Goal: Task Accomplishment & Management: Complete application form

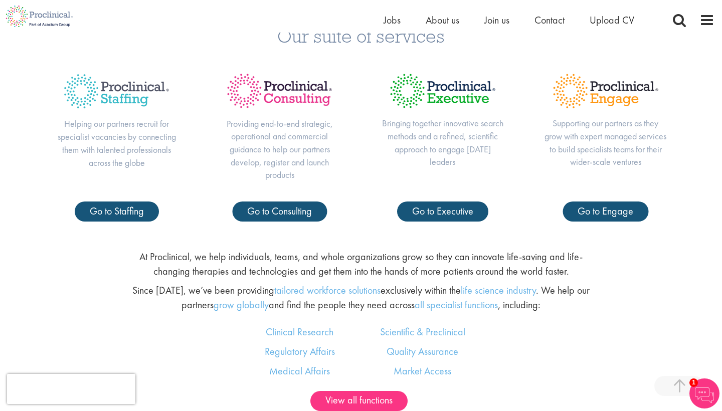
scroll to position [430, 0]
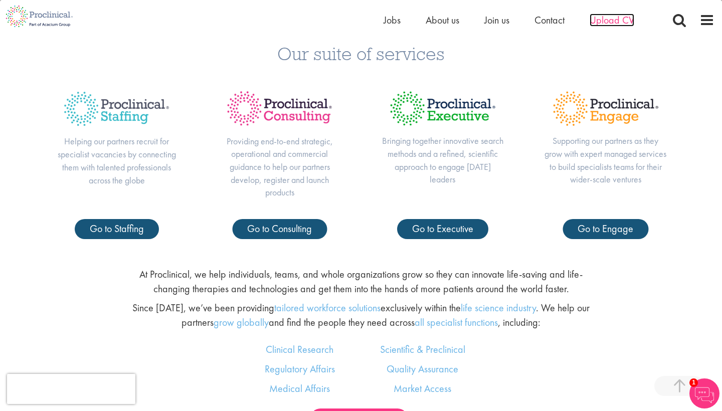
click at [613, 22] on span "Upload CV" at bounding box center [612, 20] width 45 height 13
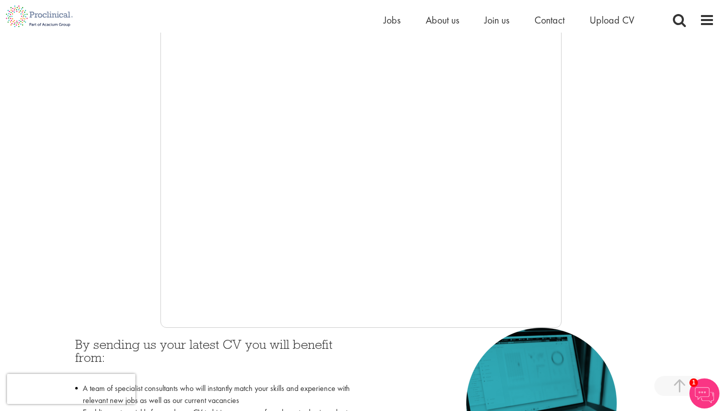
scroll to position [173, 0]
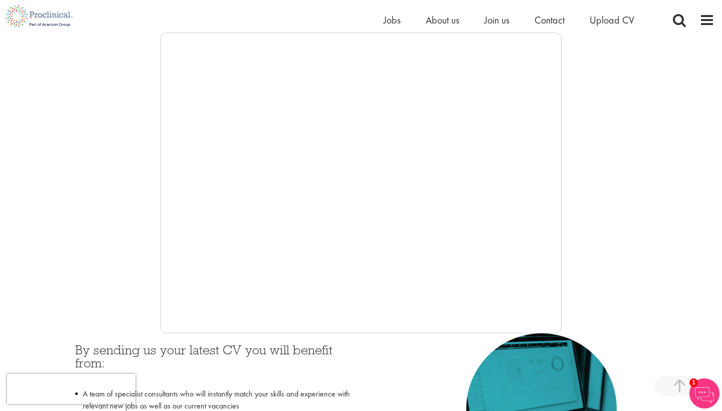
click at [116, 193] on div at bounding box center [361, 183] width 707 height 301
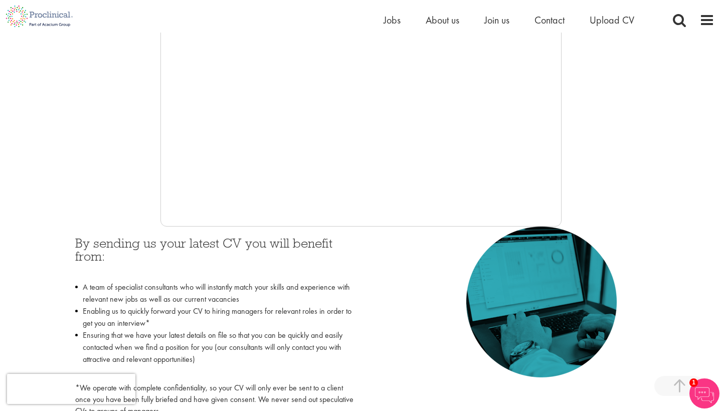
scroll to position [286, 0]
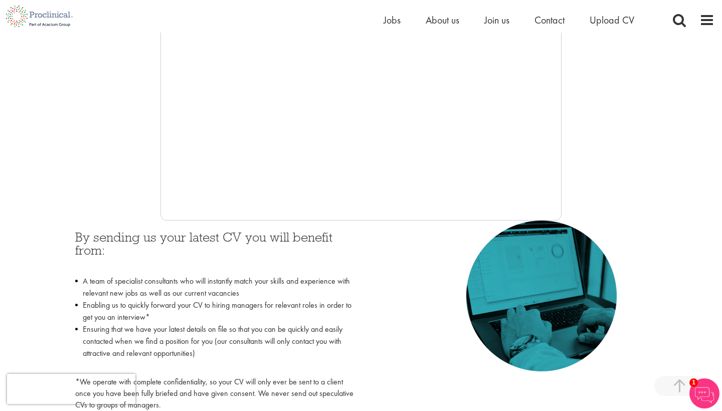
click at [155, 100] on div at bounding box center [361, 70] width 707 height 301
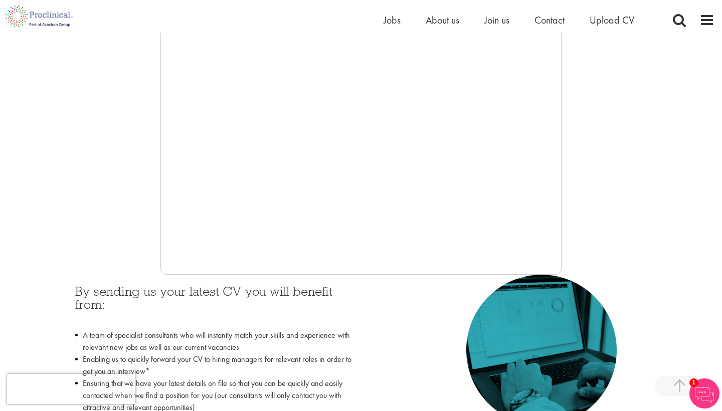
scroll to position [243, 0]
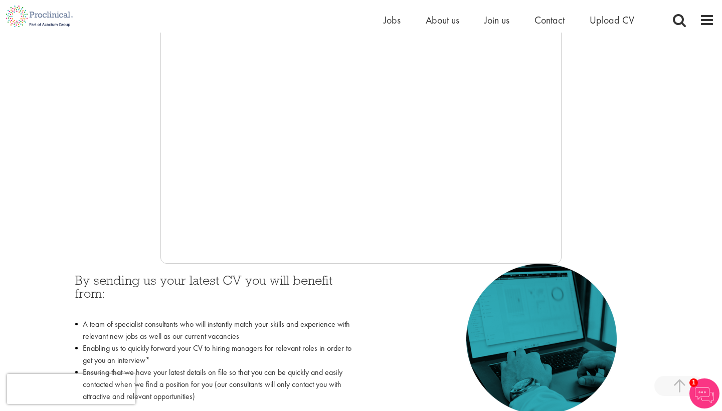
click at [138, 209] on div at bounding box center [361, 113] width 707 height 301
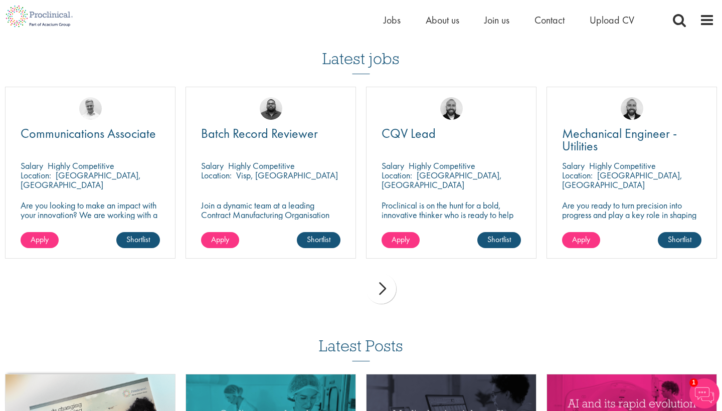
scroll to position [688, 0]
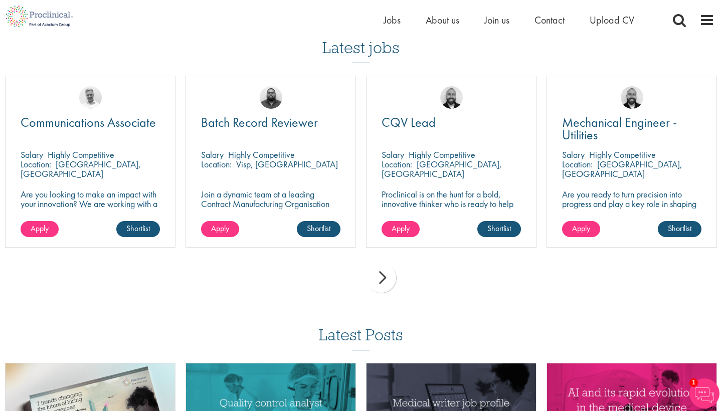
click at [378, 274] on div "next" at bounding box center [381, 278] width 30 height 30
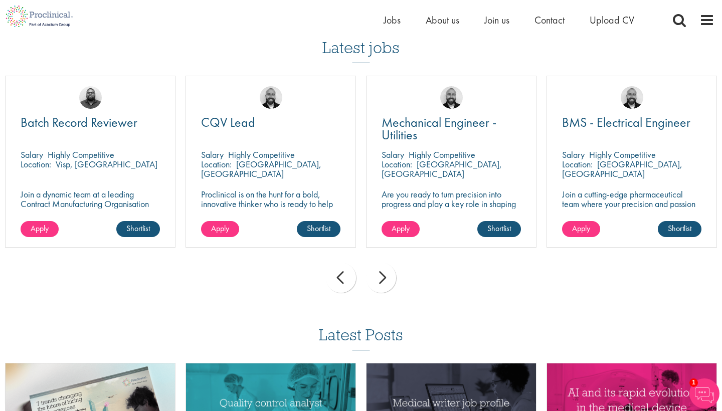
click at [380, 279] on div "next" at bounding box center [381, 278] width 30 height 30
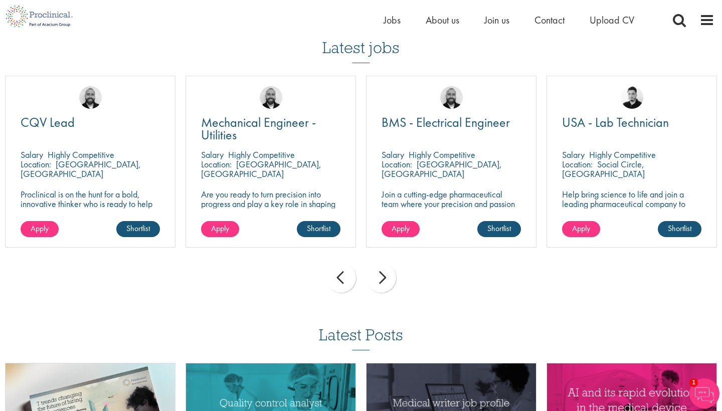
click at [380, 279] on div "next" at bounding box center [381, 278] width 30 height 30
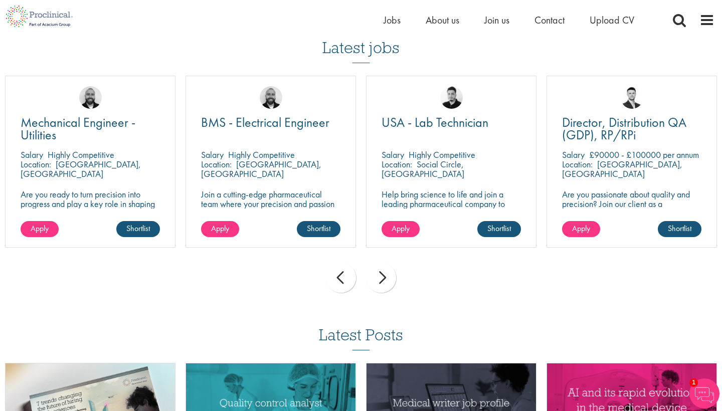
click at [380, 279] on div "next" at bounding box center [381, 278] width 30 height 30
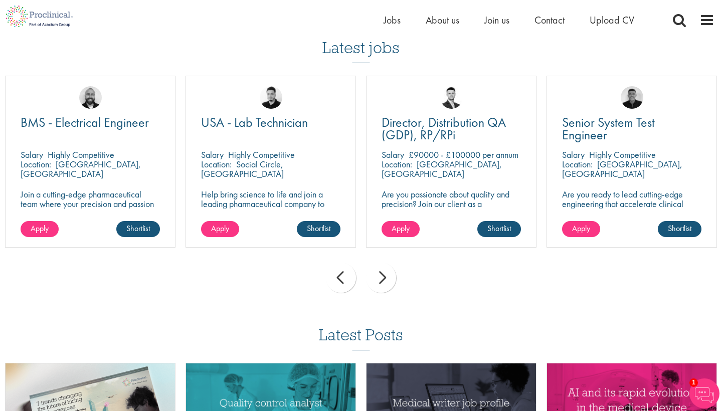
click at [380, 279] on div "next" at bounding box center [381, 278] width 30 height 30
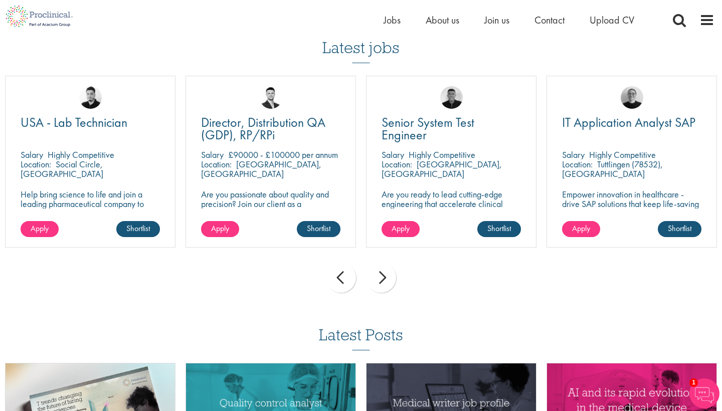
click at [380, 279] on div "next" at bounding box center [381, 278] width 30 height 30
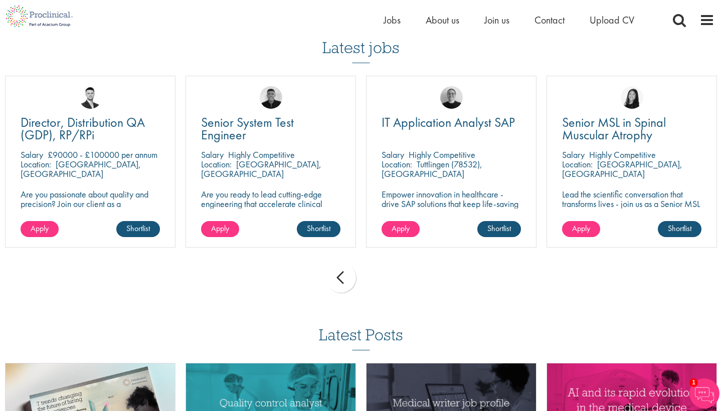
click at [380, 279] on div "prev next" at bounding box center [361, 280] width 722 height 44
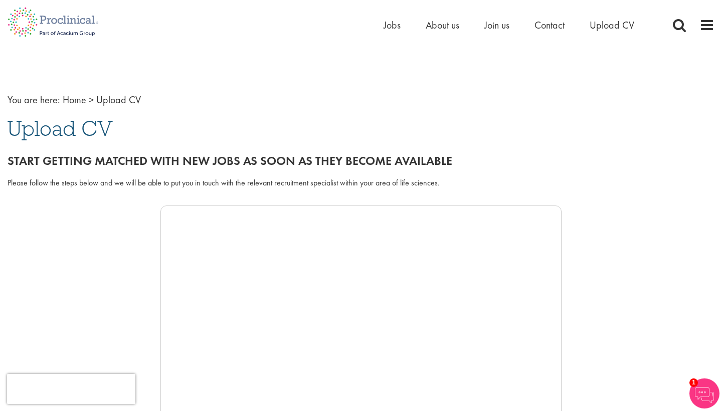
scroll to position [0, 0]
click at [76, 98] on link "Home" at bounding box center [75, 99] width 24 height 13
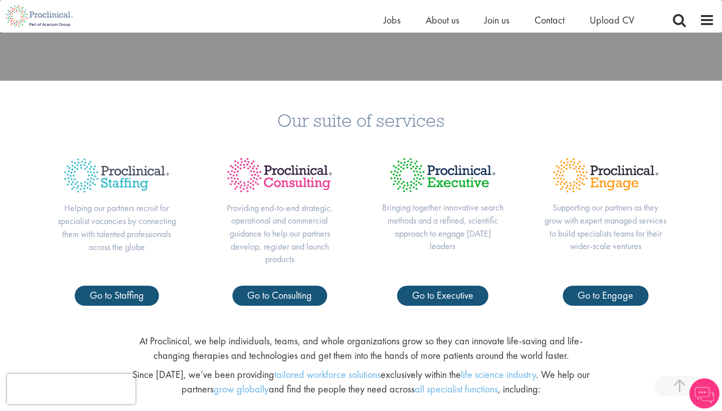
scroll to position [365, 0]
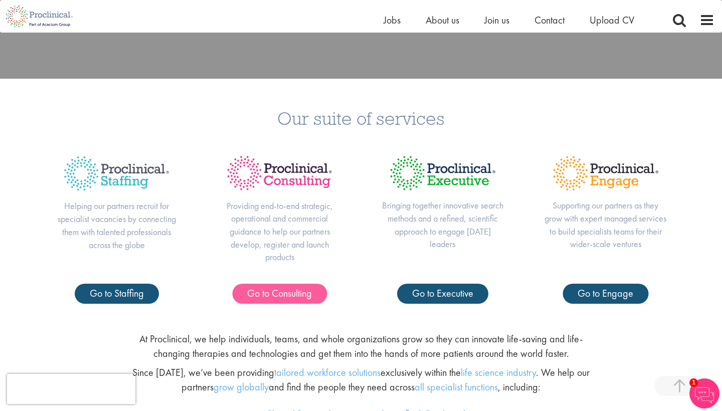
click at [283, 292] on span "Go to Consulting" at bounding box center [279, 293] width 65 height 13
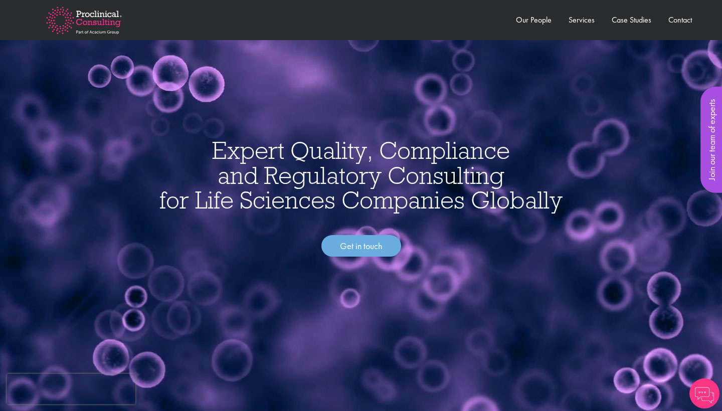
scroll to position [13, 0]
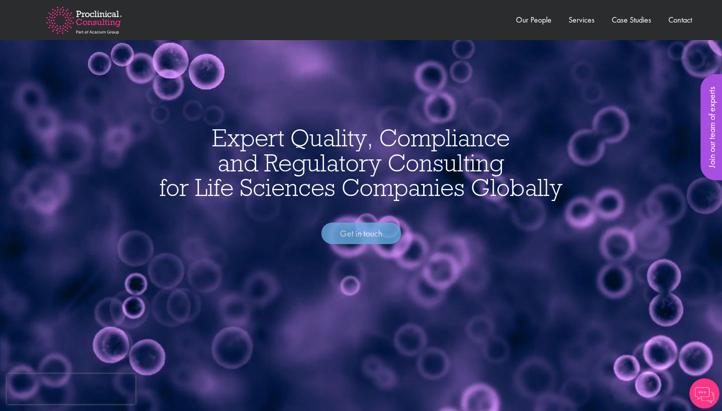
click at [351, 233] on link "Get in touch" at bounding box center [361, 234] width 80 height 22
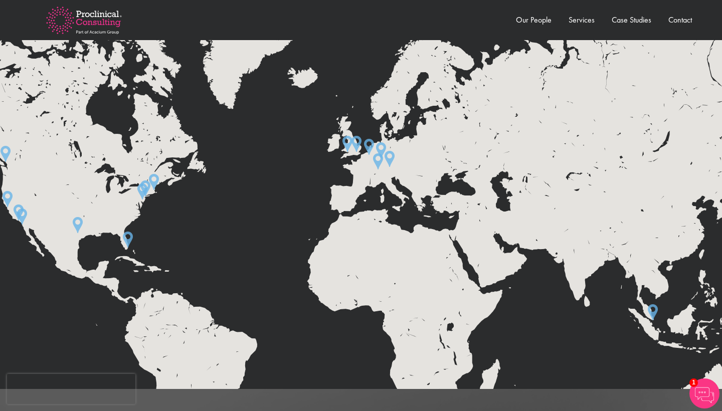
scroll to position [1687, 0]
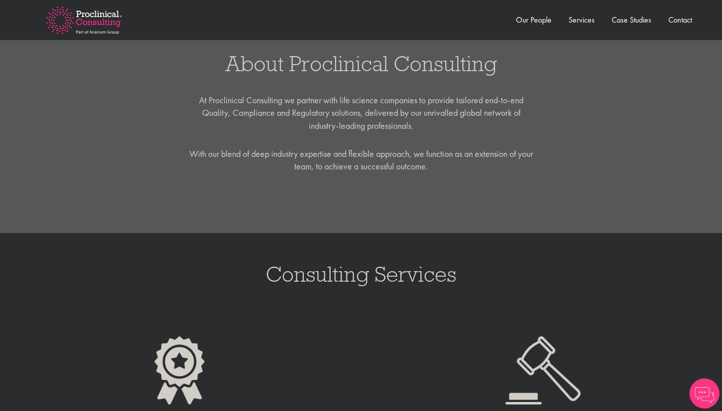
scroll to position [429, 0]
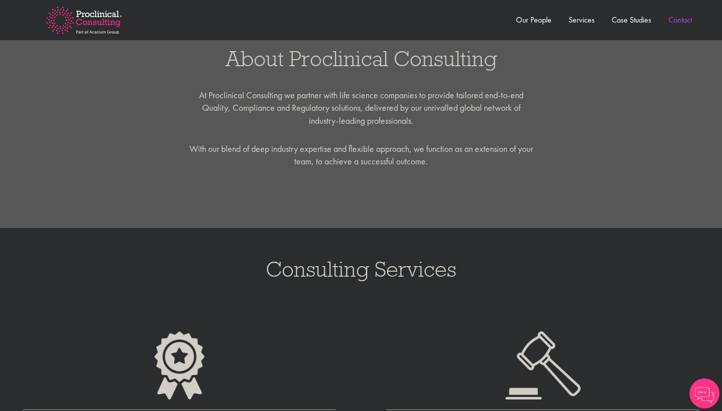
click at [673, 24] on link "Contact" at bounding box center [681, 20] width 24 height 11
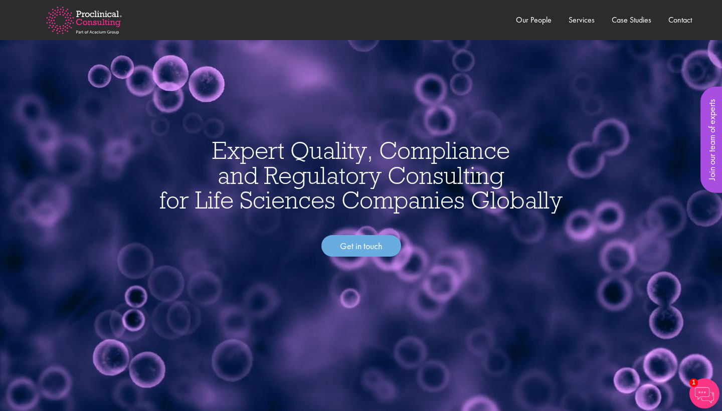
scroll to position [0, 0]
